Goal: Communication & Community: Answer question/provide support

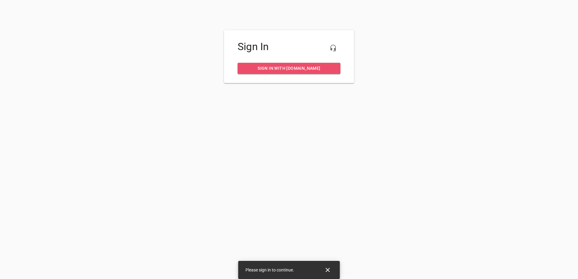
click at [293, 67] on span "Sign in with [DOMAIN_NAME]" at bounding box center [289, 69] width 93 height 8
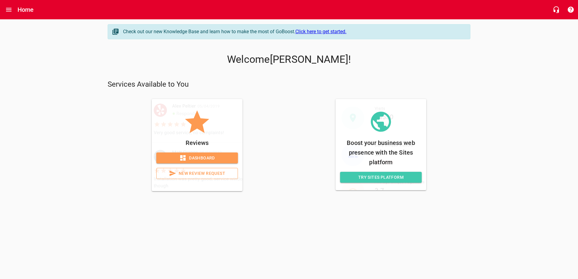
click at [199, 158] on span "Dashboard" at bounding box center [197, 159] width 72 height 8
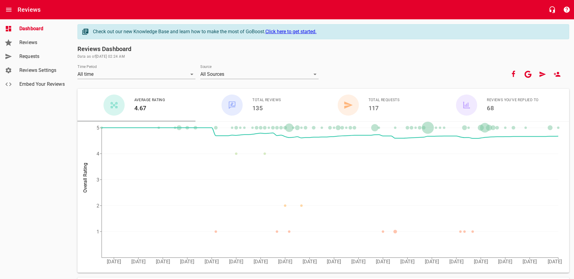
click at [31, 44] on span "Reviews" at bounding box center [42, 42] width 46 height 7
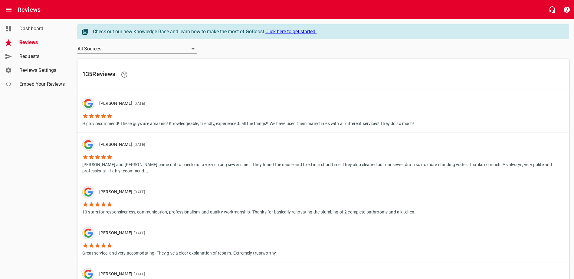
click at [108, 115] on icon at bounding box center [109, 116] width 6 height 6
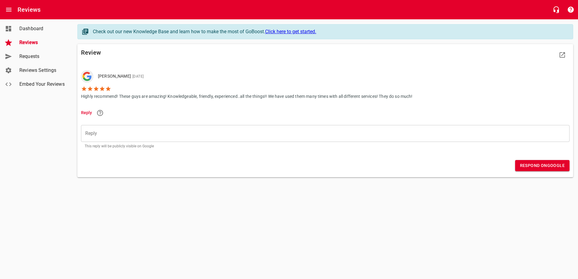
click at [106, 137] on div "​" at bounding box center [325, 133] width 489 height 17
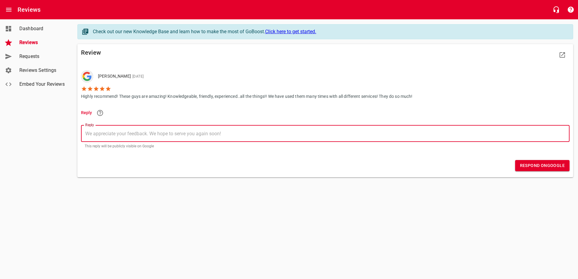
type textarea "T"
type textarea "Th"
type textarea "Tha"
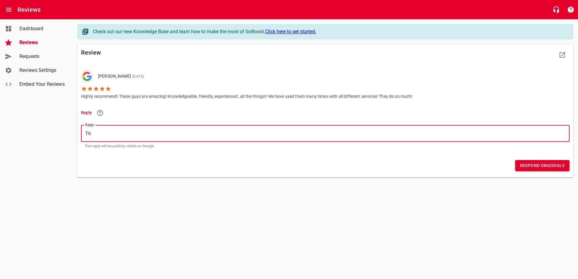
type textarea "Tha"
type textarea "Than"
type textarea "Thank"
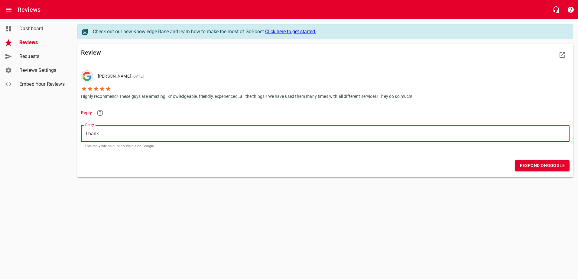
type textarea "Thank"
type textarea "Thank y"
type textarea "Thank yo"
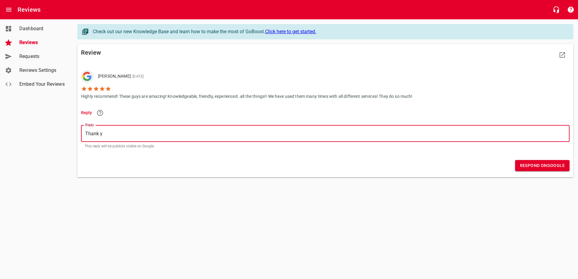
type textarea "Thank yo"
type textarea "Thank you"
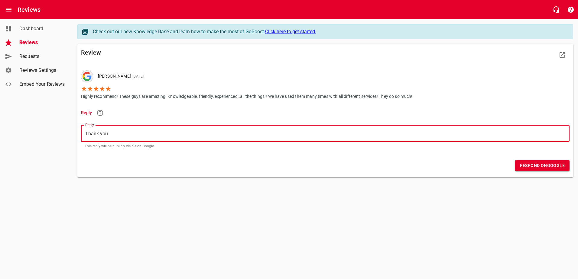
type textarea "Thank you f"
type textarea "Thank you fo"
type textarea "Thank you for"
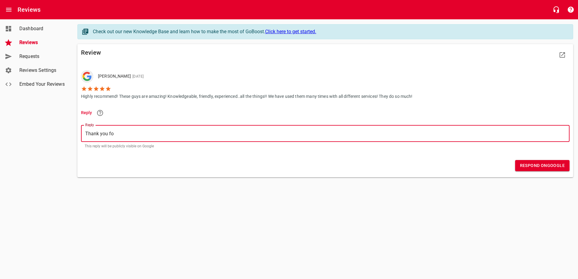
type textarea "Thank you for"
type textarea "Thank you for t"
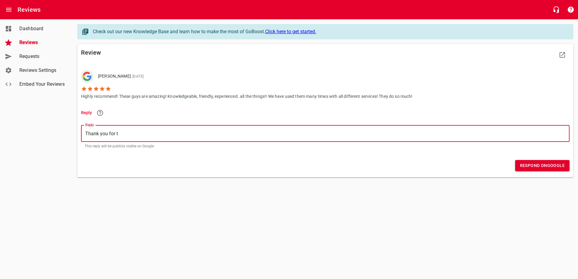
type textarea "Thank you for th"
type textarea "Thank you for the"
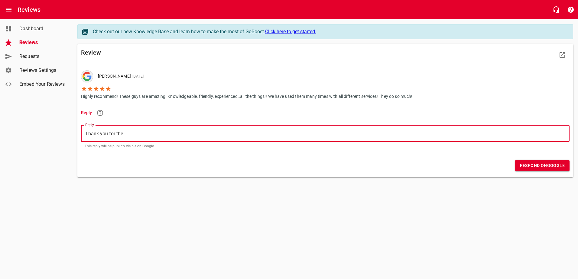
type textarea "Thank you for the"
type textarea "Thank you for the k"
type textarea "Thank you for the ki"
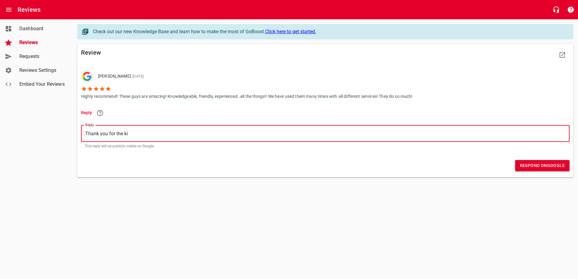
type textarea "Thank you for the kin"
type textarea "Thank you for the kin d"
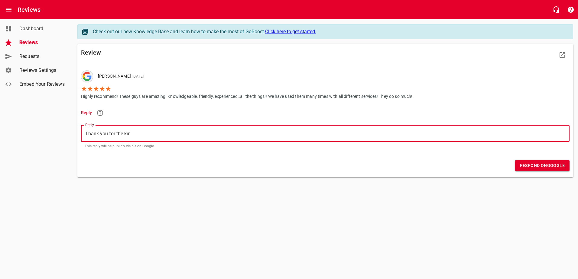
type textarea "Thank you for the kin d"
type textarea "Thank you for the kin"
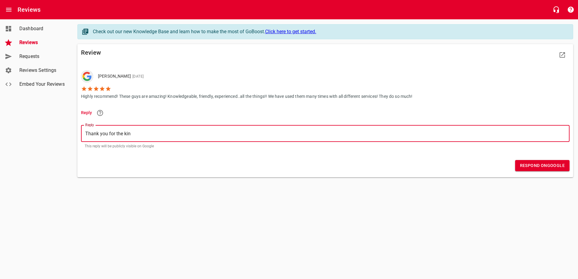
type textarea "Thank you for the kind"
type textarea "Thank you for the kind w"
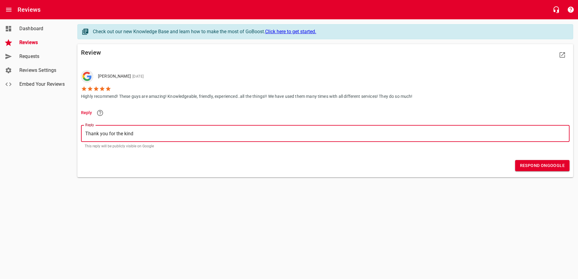
type textarea "Thank you for the kind w"
type textarea "Thank you for the kind wo"
type textarea "Thank you for the kind wor"
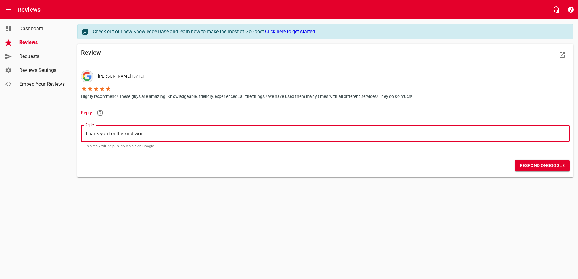
type textarea "Thank you for the kind word"
type textarea "Thank you for the kind words"
type textarea "Thank you for the kind words."
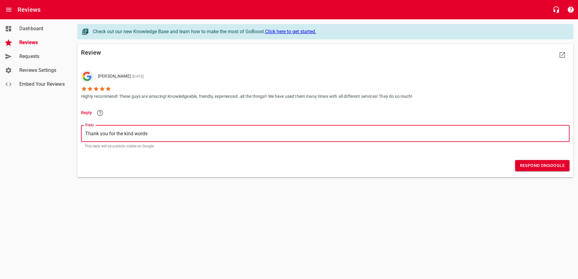
type textarea "Thank you for the kind words."
type textarea "Thank you for the kind words. W"
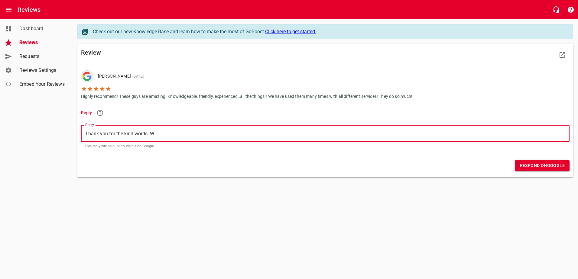
type textarea "Thank you for the kind words. We"
type textarea "Thank you for the kind words. We a"
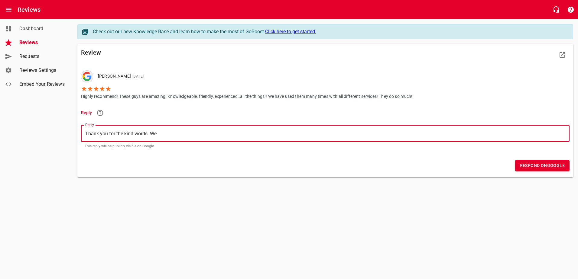
type textarea "Thank you for the kind words. We a"
type textarea "Thank you for the kind words. We ap"
type textarea "Thank you for the kind words. We app"
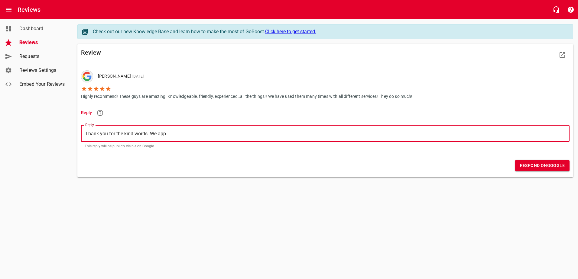
type textarea "Thank you for the kind words. We appr"
type textarea "Thank you for the kind words. We appre"
type textarea "Thank you for the kind words. We apprea"
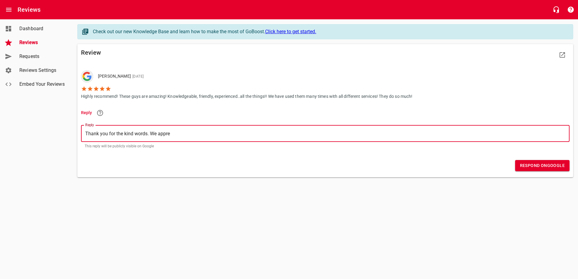
type textarea "Thank you for the kind words. We apprea"
type textarea "Thank you for the kind words. We appreac"
type textarea "Thank you for the kind words. We appreact"
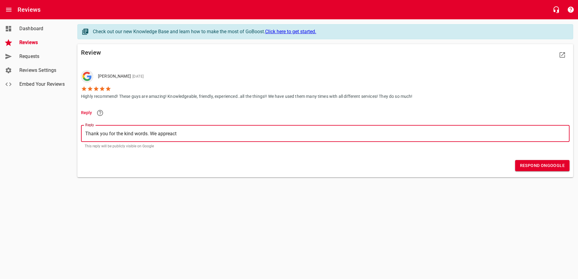
type textarea "Thank you for the kind words. We appreacte"
type textarea "Thank you for the kind words. We appreacte t"
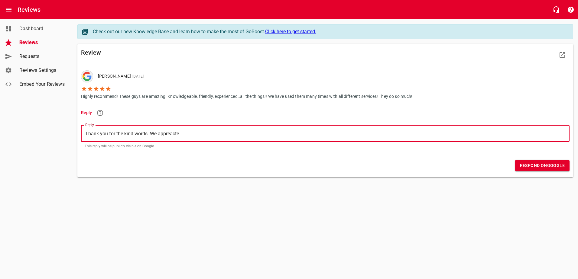
type textarea "Thank you for the kind words. We appreacte t"
type textarea "Thank you for the kind words. We appreacte th"
type textarea "Thank you for the kind words. We appreacte the"
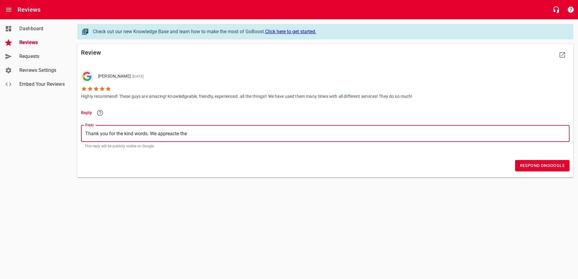
type textarea "Thank you for the kind words. We appreacte the"
type textarea "Thank you for the kind words. We apricate the"
click at [167, 134] on textarea "Thank you for the kind words. We apricate the" at bounding box center [325, 134] width 480 height 6
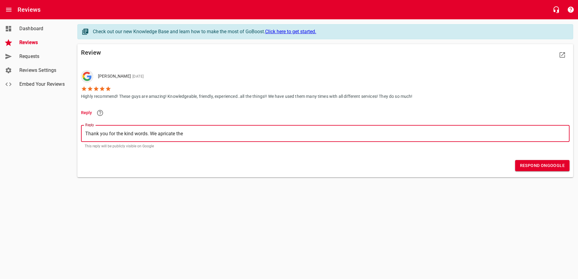
click at [167, 134] on textarea "Thank you for the kind words. We apricate the" at bounding box center [325, 134] width 480 height 6
type textarea "Thank you for the kind words. We athe"
type textarea "Thank you for the kind words. We apthe"
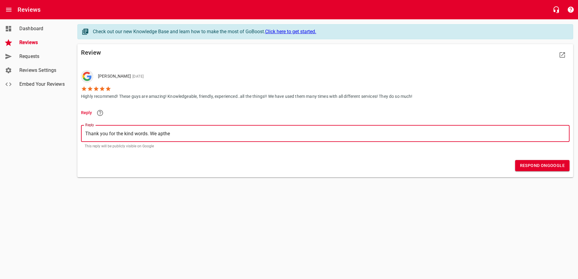
type textarea "Thank you for the kind words. We appthe"
type textarea "Thank you for the kind words. We apprthe"
type textarea "Thank you for the kind words. We apprethe"
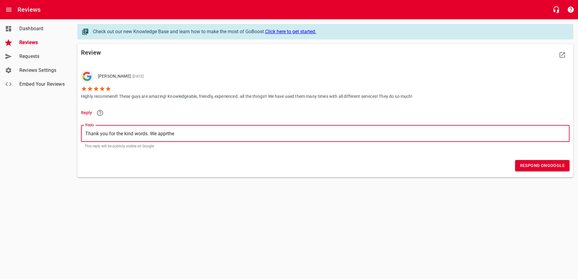
type textarea "Thank you for the kind words. We apprethe"
type textarea "Thank you for the kind words. We apprecthe"
type textarea "Thank you for the kind words. We apprecithe"
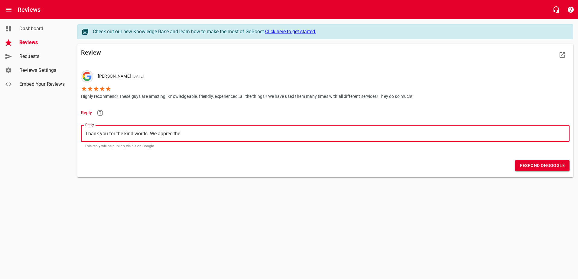
type textarea "Thank you for the kind words. We appreciathe"
type textarea "Thank you for the kind words. We appreciatthe"
type textarea "Thank you for the kind words. We appreciatethe"
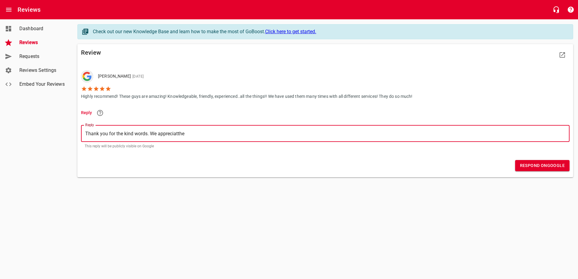
type textarea "Thank you for the kind words. We appreciatethe"
type textarea "Thank you for the kind words. We appreciate the"
click at [226, 134] on textarea "Thank you for the kind words. We appreciate the" at bounding box center [325, 134] width 480 height 6
type textarea "Thank you for the kind words. We appreciate the f"
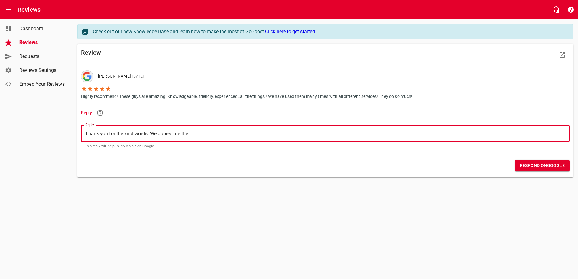
type textarea "Thank you for the kind words. We appreciate the f"
type textarea "Thank you for the kind words. We appreciate the fe"
type textarea "Thank you for the kind words. We appreciate the fee"
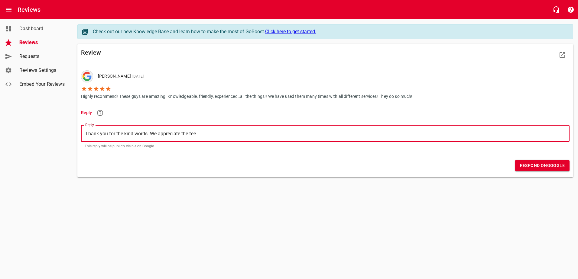
type textarea "Thank you for the kind words. We appreciate the feed"
type textarea "Thank you for the kind words. We appreciate the feedb"
type textarea "Thank you for the kind words. We appreciate the feedba"
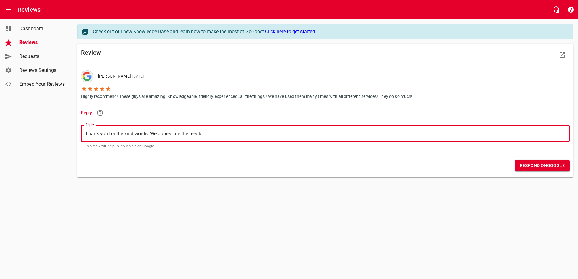
type textarea "Thank you for the kind words. We appreciate the feedba"
type textarea "Thank you for the kind words. We appreciate the feedbac"
type textarea "Thank you for the kind words. We appreciate the feedback"
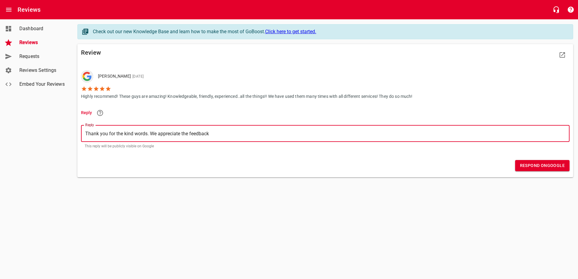
type textarea "Thank you for the kind words. We appreciate the feedback"
type textarea "Thank you for the kind words. We appreciate the feedback a"
type textarea "Thank you for the kind words. We appreciate the feedback an"
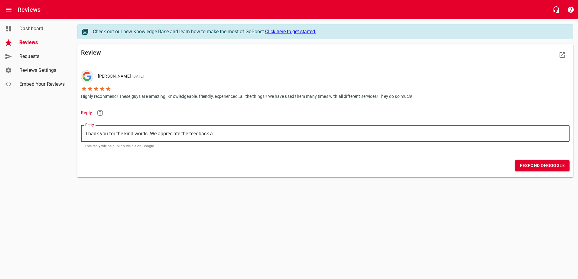
type textarea "Thank you for the kind words. We appreciate the feedback an"
type textarea "Thank you for the kind words. We appreciate the feedback and"
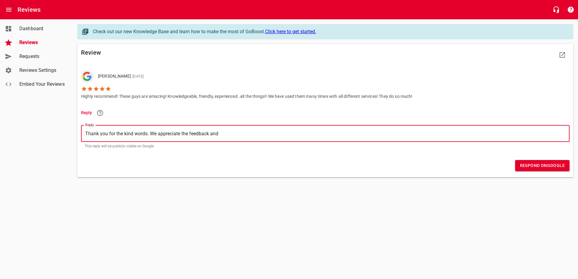
type textarea "Thank you for the kind words. We appreciate the feedback and t"
type textarea "Thank you for the kind words. We appreciate the feedback and th"
type textarea "Thank you for the kind words. We appreciate the feedback and the"
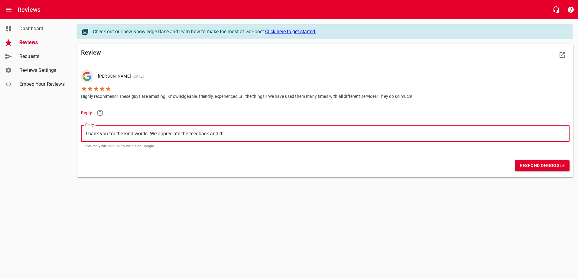
type textarea "Thank you for the kind words. We appreciate the feedback and the"
type textarea "Thank you for the kind words. We appreciate the feedback and the m"
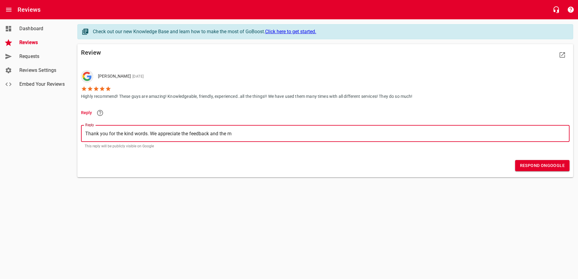
type textarea "Thank you for the kind words. We appreciate the feedback and the mu"
type textarea "Thank you for the kind words. We appreciate the feedback and the mul"
type textarea "Thank you for the kind words. We appreciate the feedback and the muli"
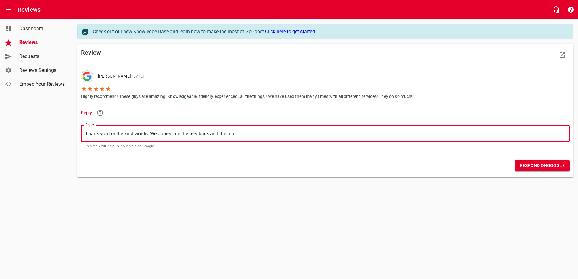
type textarea "Thank you for the kind words. We appreciate the feedback and the muli"
type textarea "Thank you for the kind words. We appreciate the feedback and the mulit"
type textarea "Thank you for the kind words. We appreciate the feedback and the mulitp"
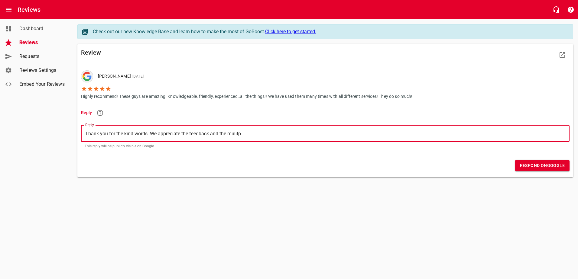
type textarea "Thank you for the kind words. We appreciate the feedback and the mulitpl"
type textarea "Thank you for the kind words. We appreciate the feedback and the mulitple"
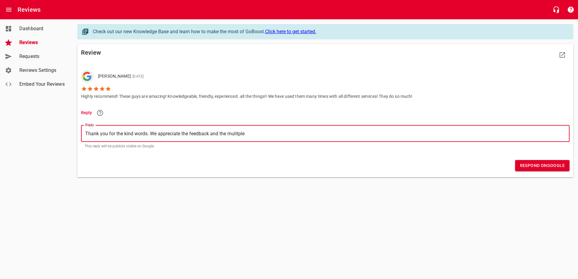
type textarea "Thank you for the kind words. We appreciate the feedback and the mulitple"
type textarea "Thank you for the kind words. We appreciate the feedback and the mulitple t"
type textarea "Thank you for the kind words. We appreciate the feedback and the mulitple ti"
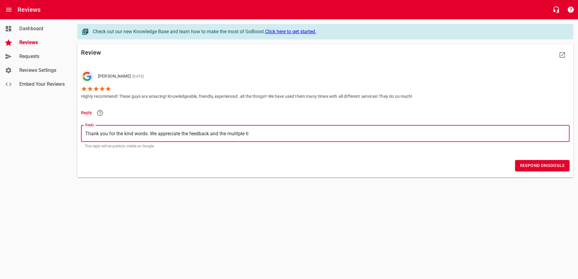
type textarea "Thank you for the kind words. We appreciate the feedback and the mulitple [PERS…"
type textarea "Thank you for the kind words. We appreciate the feedback and the mulitple time"
type textarea "Thank you for the kind words. We appreciate the feedback and the mulitple times"
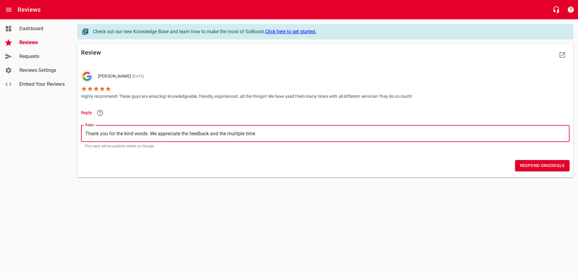
type textarea "Thank you for the kind words. We appreciate the feedback and the mulitple times"
type textarea "Thank you for the kind words. We appreciate the feedback and the mulitple times…"
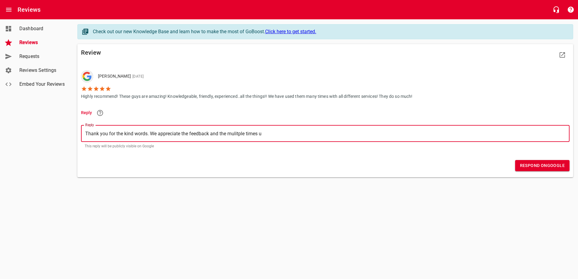
type textarea "Thank you for the kind words. We appreciate the feedback and the mulitple times…"
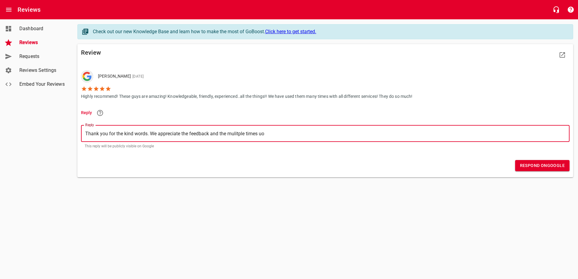
type textarea "Thank you for the kind words. We appreciate the feedback and the mulitple times…"
click at [327, 135] on textarea "Thank you for the kind words. We appreciate the feedback and the multiple times…" at bounding box center [325, 134] width 480 height 6
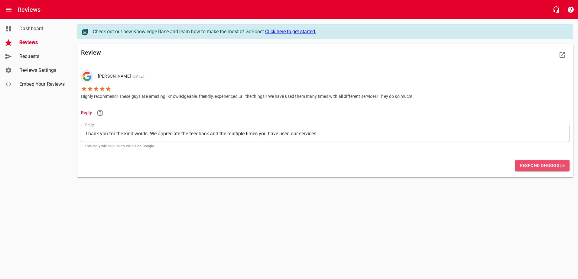
click at [525, 169] on span "Respond on Google" at bounding box center [542, 166] width 45 height 8
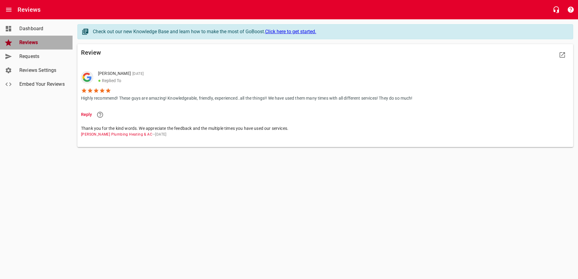
click at [26, 44] on span "Reviews" at bounding box center [42, 42] width 46 height 7
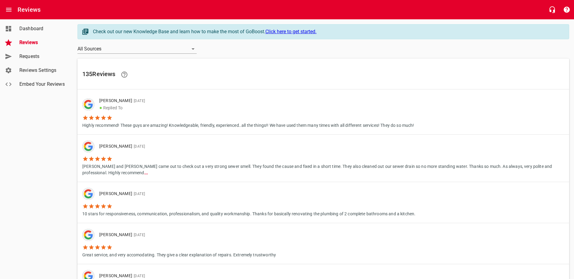
click at [116, 155] on li "[PERSON_NAME] and [PERSON_NAME] came out to check out a very strong sewer smell…" at bounding box center [323, 165] width 482 height 24
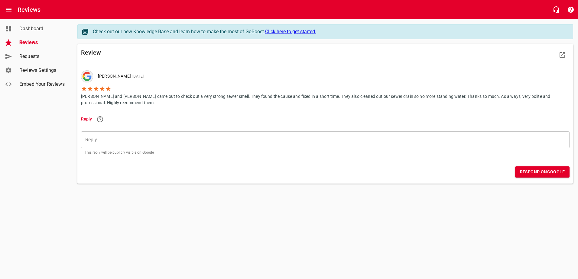
click at [99, 144] on div "​" at bounding box center [325, 140] width 489 height 17
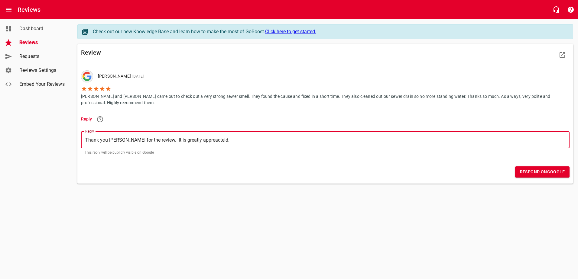
click at [187, 138] on textarea "Thank you [PERSON_NAME] for the review. It is greatly appreacteid." at bounding box center [325, 140] width 480 height 6
click at [221, 138] on textarea "Thank you [PERSON_NAME] for the review. It is greatly appreciated." at bounding box center [325, 140] width 480 height 6
click at [228, 132] on div "​ Thank you [PERSON_NAME] for the review. It is greatly appreciated. Thank you …" at bounding box center [325, 140] width 489 height 17
click at [207, 141] on textarea "Thank you, [PERSON_NAME], for the review. It is greatly appreciated." at bounding box center [325, 140] width 480 height 6
click at [383, 139] on textarea "Thank you, [PERSON_NAME], for the review. It is greatly appreciated. We strive …" at bounding box center [325, 140] width 480 height 6
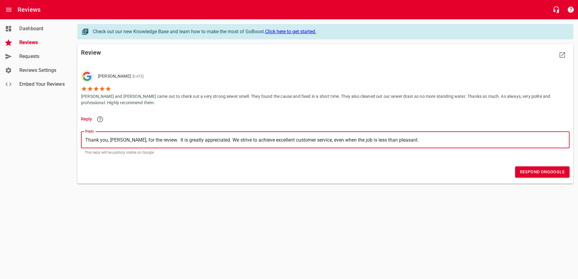
click at [405, 142] on textarea "Thank you, [PERSON_NAME], for the review. It is greatly appreciated. We strive …" at bounding box center [325, 140] width 480 height 6
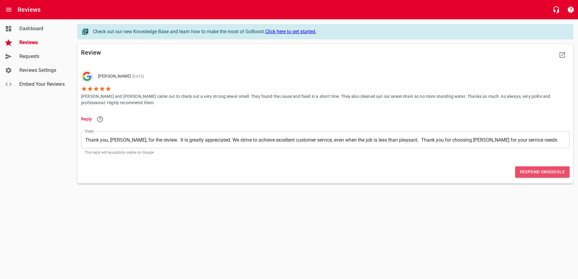
click at [531, 174] on span "Respond on Google" at bounding box center [542, 172] width 45 height 8
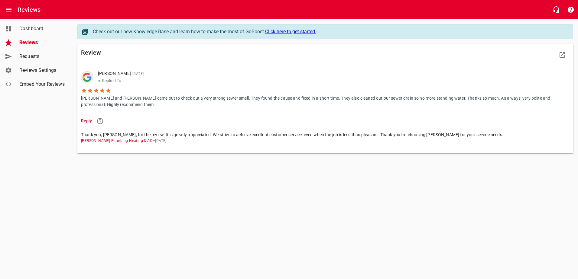
click at [28, 45] on span "Reviews" at bounding box center [42, 42] width 46 height 7
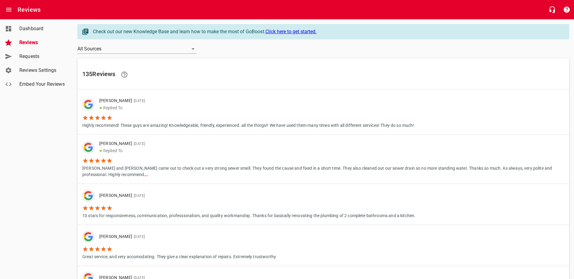
click at [114, 209] on li "10 stars for responsiveness, communication, professionalism, and quality workma…" at bounding box center [248, 210] width 333 height 17
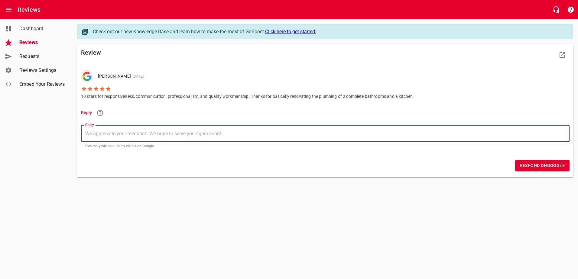
click at [99, 135] on textarea "Reply" at bounding box center [325, 134] width 480 height 6
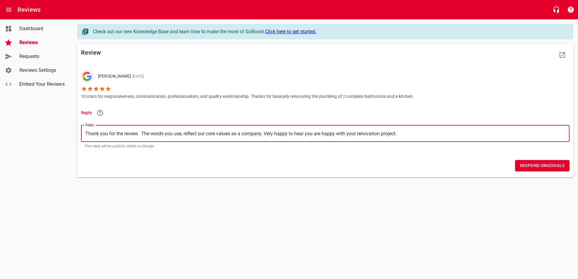
click at [336, 135] on textarea "Thank you for the review. The words you use, reflect our core values as a compa…" at bounding box center [325, 134] width 480 height 6
click at [415, 138] on div "​ Thank you for the review. The words you use, reflect our core values as a com…" at bounding box center [325, 133] width 489 height 17
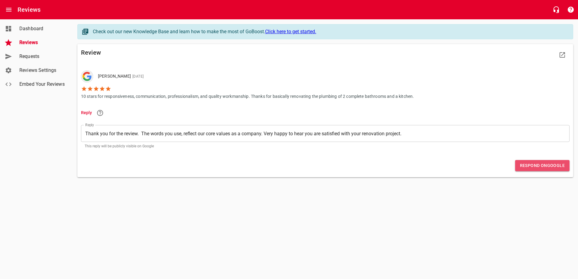
click at [539, 167] on span "Respond on Google" at bounding box center [542, 166] width 45 height 8
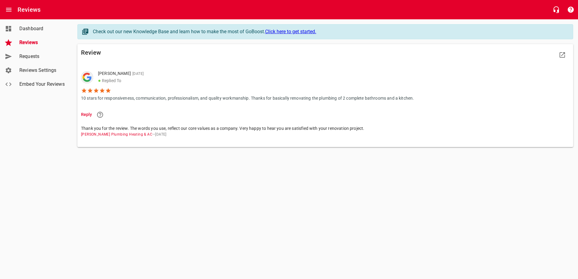
click at [28, 45] on span "Reviews" at bounding box center [42, 42] width 46 height 7
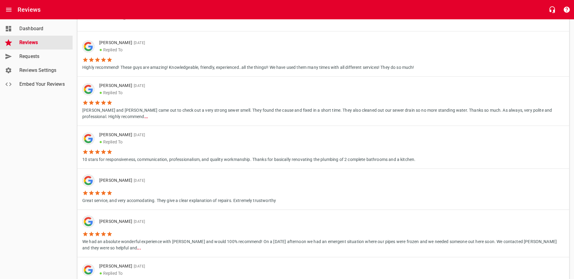
scroll to position [60, 0]
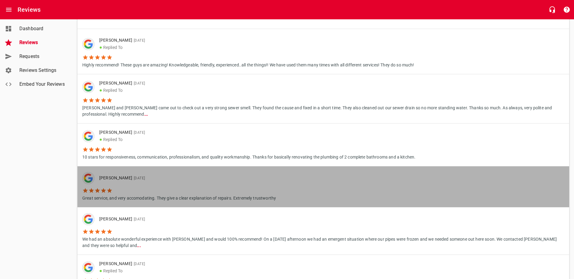
click at [136, 185] on li "Great service, and very accomodating. They give a clear explanation of repairs.…" at bounding box center [179, 192] width 194 height 17
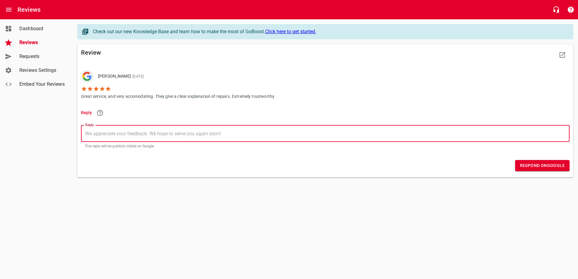
click at [90, 131] on textarea "Reply" at bounding box center [325, 134] width 480 height 6
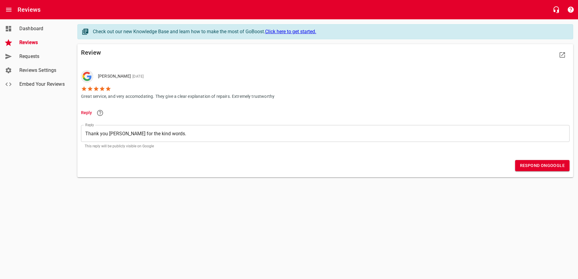
click at [166, 137] on div "​ Thank you [PERSON_NAME] for the kind words. Thank you [PERSON_NAME] for the k…" at bounding box center [325, 133] width 489 height 17
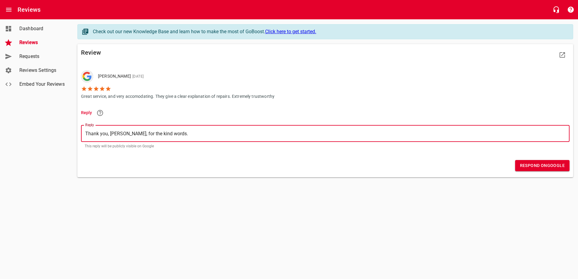
click at [166, 133] on textarea "Thank you, [PERSON_NAME], for the kind words." at bounding box center [325, 134] width 480 height 6
click at [213, 132] on textarea "Thank you, [PERSON_NAME], for the kind words. We strive to" at bounding box center [325, 134] width 480 height 6
click at [247, 134] on textarea "Thank you, [PERSON_NAME], for the kind words. We strive to achieve the homeowne…" at bounding box center [325, 134] width 480 height 6
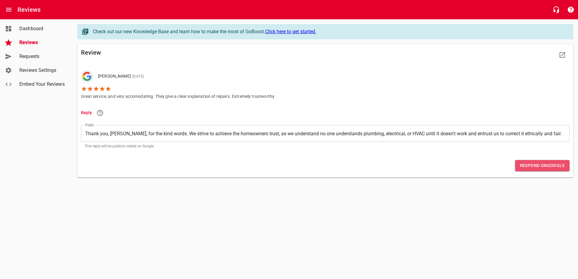
click at [539, 168] on span "Respond on Google" at bounding box center [542, 166] width 45 height 8
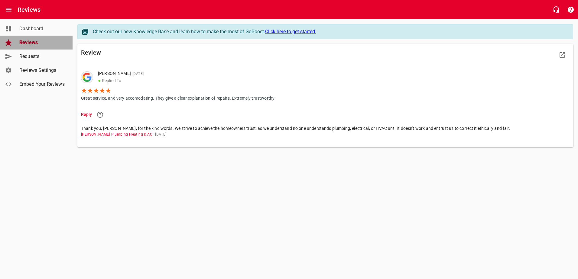
click at [26, 45] on span "Reviews" at bounding box center [42, 42] width 46 height 7
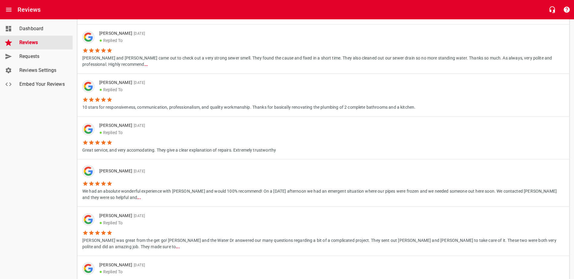
scroll to position [121, 0]
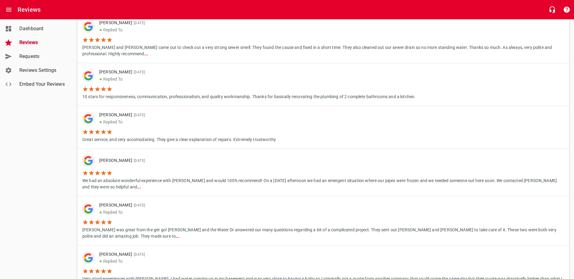
click at [118, 171] on li "We had an absolute wonderful experience with [PERSON_NAME] and would 100% recom…" at bounding box center [323, 179] width 482 height 24
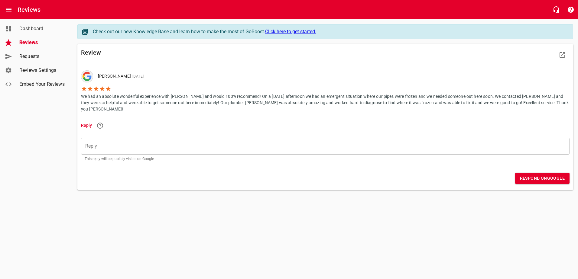
click at [103, 145] on div "​" at bounding box center [325, 146] width 489 height 17
click at [102, 144] on textarea "Reply" at bounding box center [325, 147] width 480 height 6
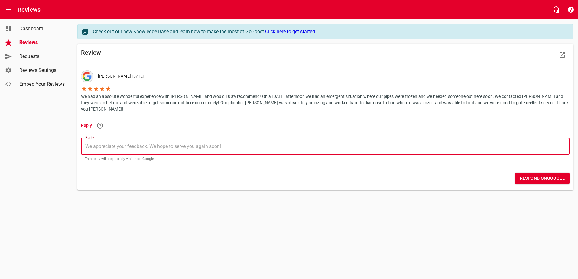
click at [102, 144] on textarea "Reply" at bounding box center [325, 147] width 480 height 6
click at [100, 144] on textarea "Reply" at bounding box center [325, 147] width 480 height 6
click at [90, 131] on div "Reply ​ This reply will be publicly visible on Google" at bounding box center [325, 148] width 493 height 35
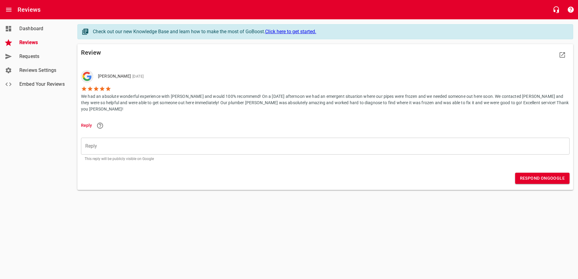
click at [98, 143] on div "​" at bounding box center [325, 146] width 489 height 17
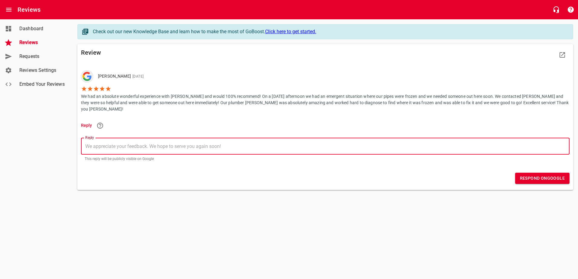
click at [22, 41] on span "Reviews" at bounding box center [42, 42] width 46 height 7
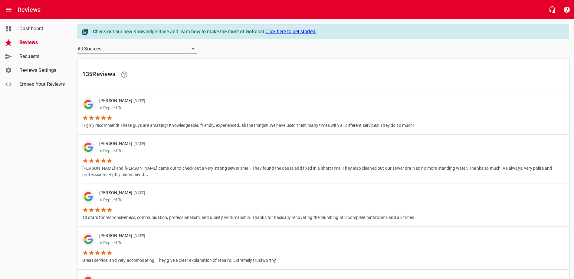
click at [35, 27] on span "Dashboard" at bounding box center [42, 28] width 46 height 7
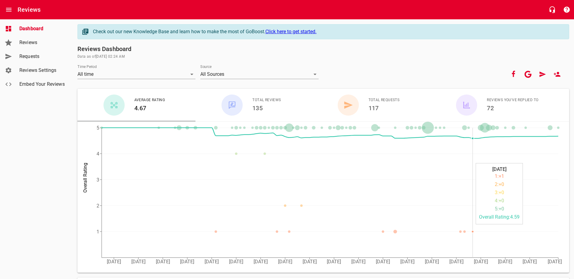
click at [473, 232] on circle at bounding box center [472, 232] width 2 height 2
click at [472, 232] on circle at bounding box center [472, 232] width 2 height 2
click at [472, 232] on icon "[DATE] [DATE] [DATE] [DATE] [DATE] [DATE] [DATE] [DATE] [DATE] [DATE] [DATE] [D…" at bounding box center [320, 197] width 487 height 151
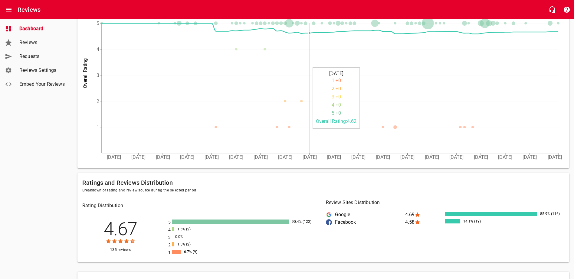
scroll to position [151, 0]
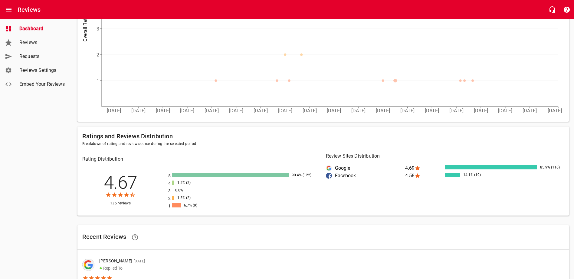
click at [177, 205] on div at bounding box center [176, 206] width 8 height 4
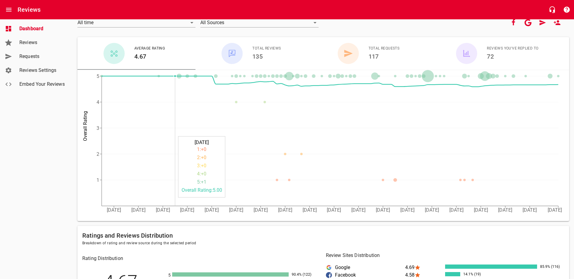
scroll to position [0, 0]
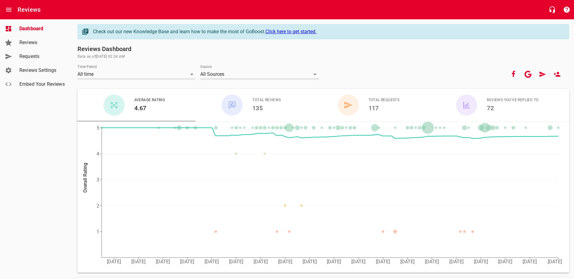
click at [28, 29] on span "Dashboard" at bounding box center [42, 28] width 46 height 7
